Goal: Task Accomplishment & Management: Manage account settings

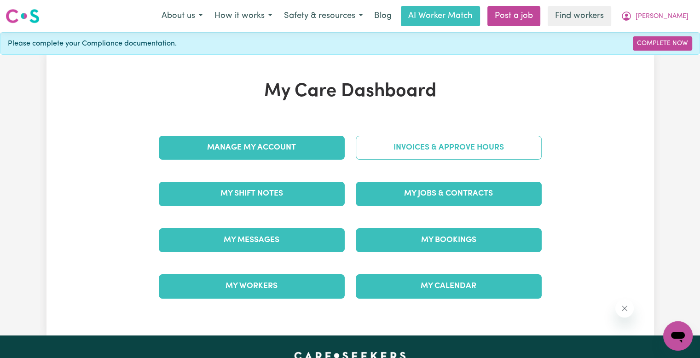
click at [388, 144] on link "Invoices & Approve Hours" at bounding box center [449, 148] width 186 height 24
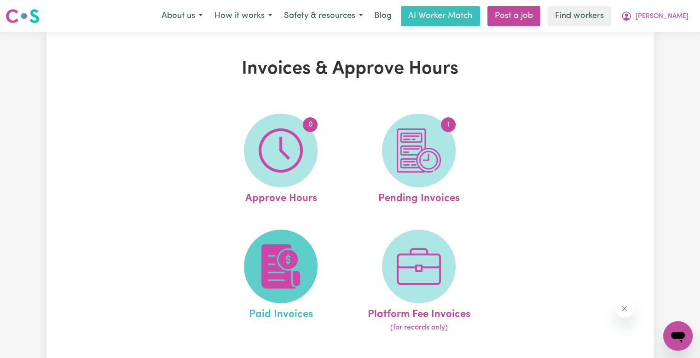
click at [289, 243] on span at bounding box center [281, 267] width 74 height 74
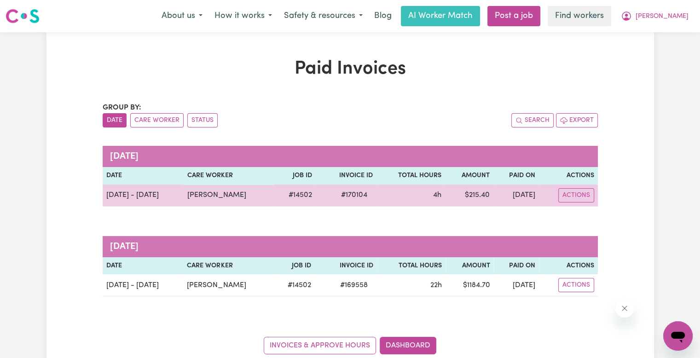
click at [359, 194] on span "# 170104" at bounding box center [353, 195] width 37 height 11
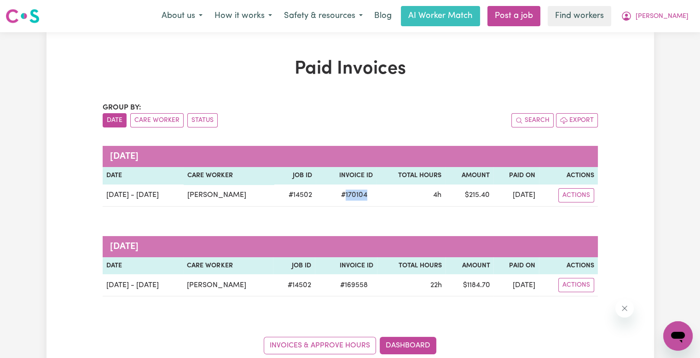
copy span "170104"
click at [662, 17] on span "[PERSON_NAME]" at bounding box center [662, 17] width 53 height 10
click at [647, 54] on link "Logout" at bounding box center [657, 52] width 73 height 17
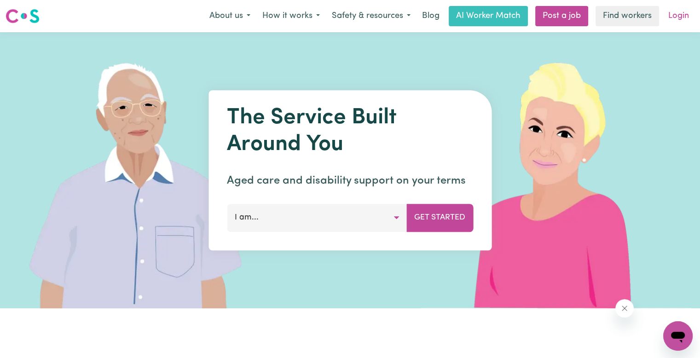
click at [676, 16] on link "Login" at bounding box center [679, 16] width 32 height 20
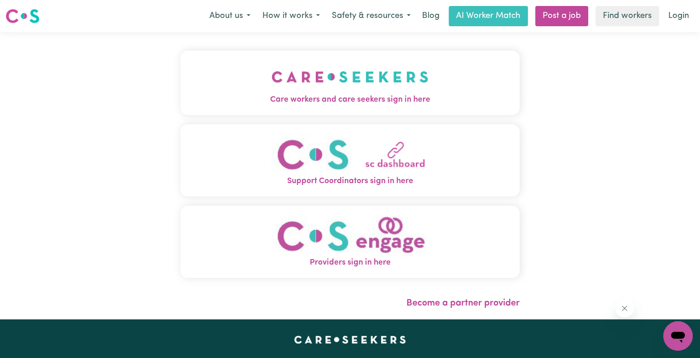
click at [272, 76] on img "Care workers and care seekers sign in here" at bounding box center [350, 77] width 157 height 34
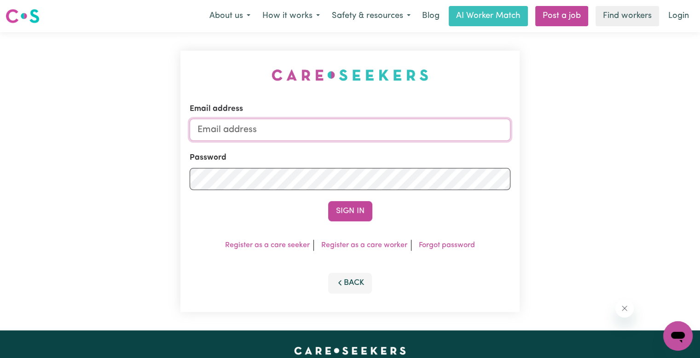
click at [234, 132] on input "Email address" at bounding box center [350, 130] width 321 height 22
type input "[EMAIL_ADDRESS][DOMAIN_NAME]"
click at [328, 201] on button "Sign In" at bounding box center [350, 211] width 44 height 20
